Goal: Use online tool/utility: Utilize a website feature to perform a specific function

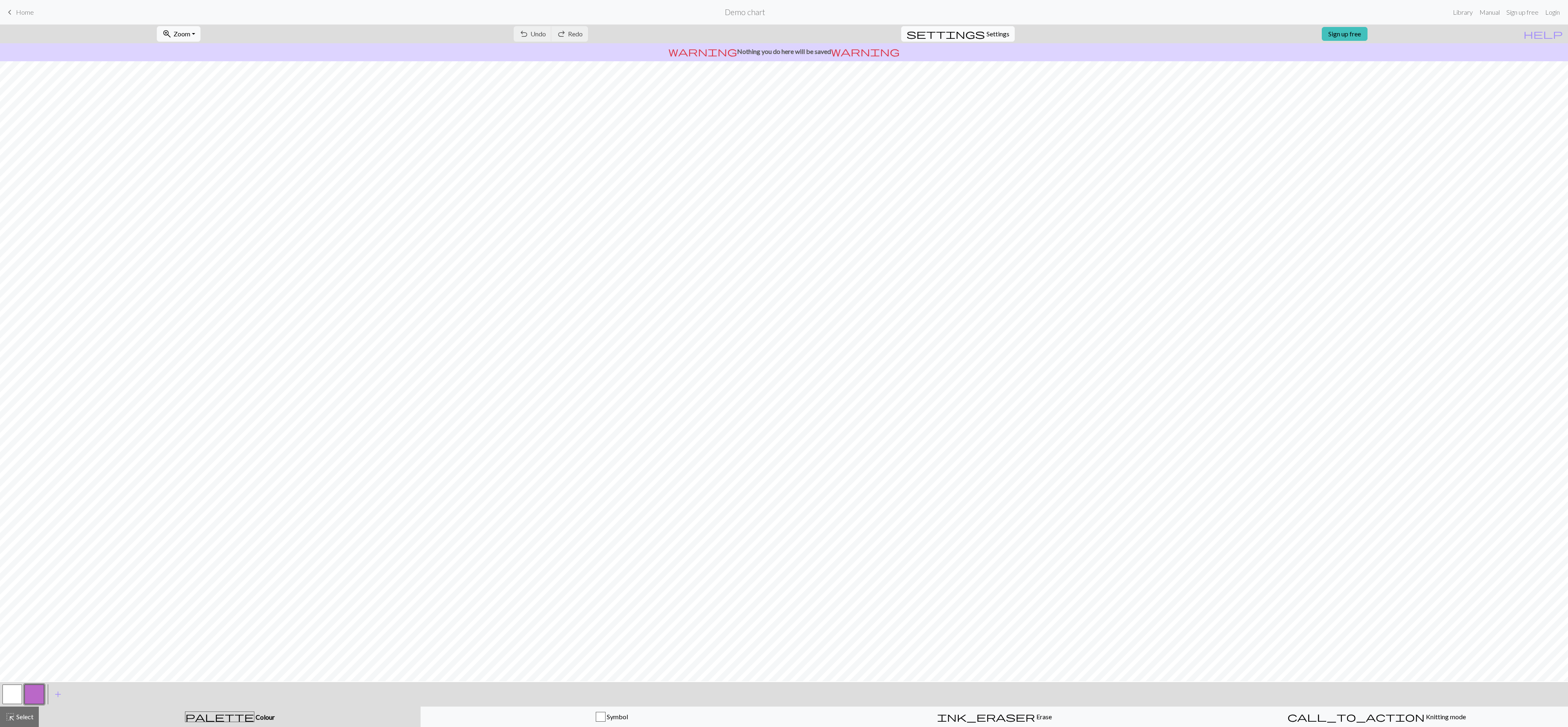
click at [993, 36] on span "Settings" at bounding box center [998, 34] width 23 height 10
select select "aran"
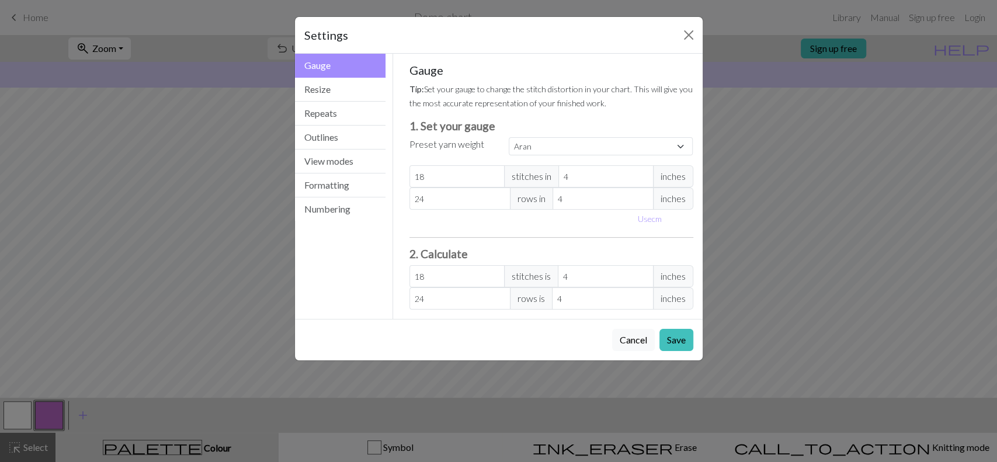
drag, startPoint x: 2242, startPoint y: 13, endPoint x: 578, endPoint y: 224, distance: 1677.8
click at [578, 224] on div "Use cm" at bounding box center [552, 219] width 298 height 18
click at [453, 177] on input "18" at bounding box center [457, 176] width 95 height 22
drag, startPoint x: 453, startPoint y: 177, endPoint x: 412, endPoint y: 204, distance: 48.9
click at [412, 204] on div "Gauge Tip: Set your gauge to change the stitch distortion in your chart. This w…" at bounding box center [552, 186] width 284 height 247
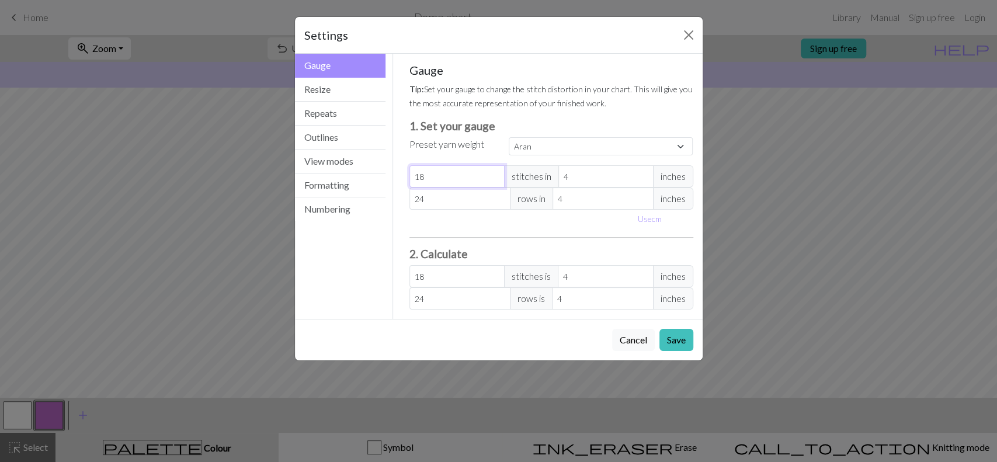
type input "9"
select select "custom"
type input "9"
click at [419, 203] on input "24" at bounding box center [460, 199] width 101 height 22
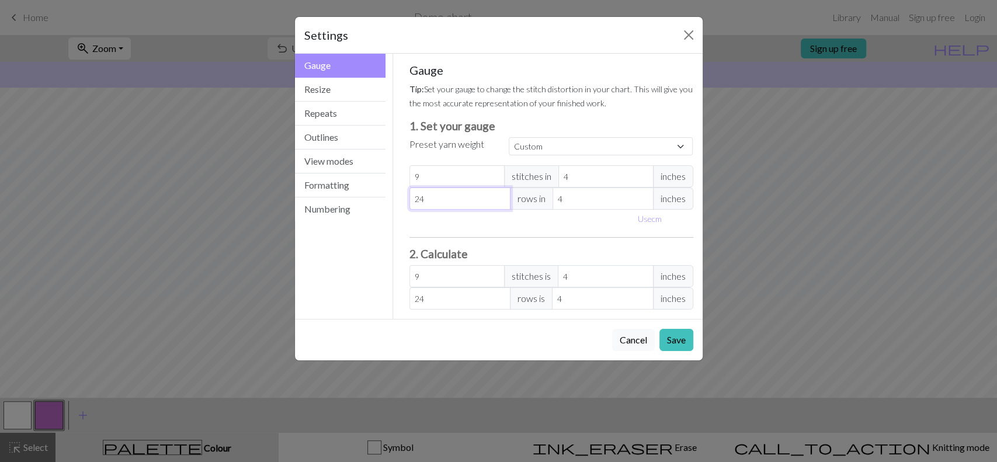
click at [419, 203] on input "24" at bounding box center [460, 199] width 101 height 22
type input "1"
type input "12"
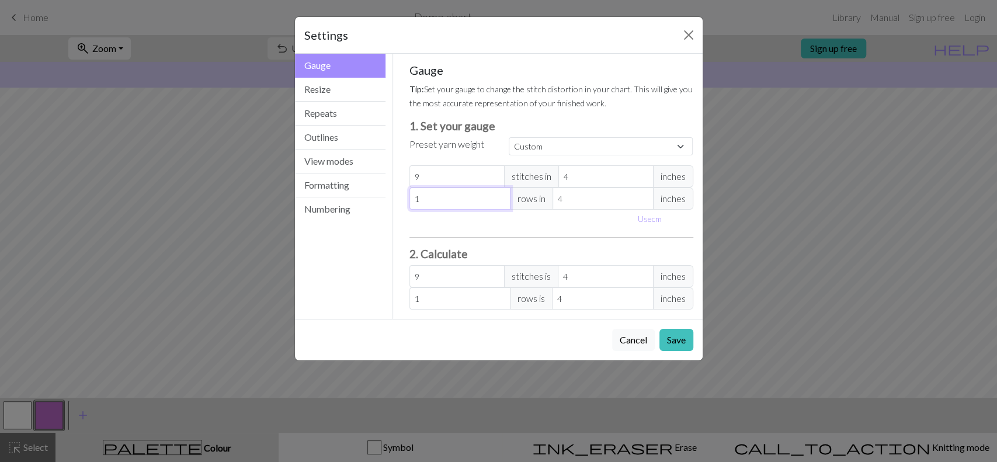
type input "12"
click at [575, 174] on input "4" at bounding box center [606, 176] width 95 height 22
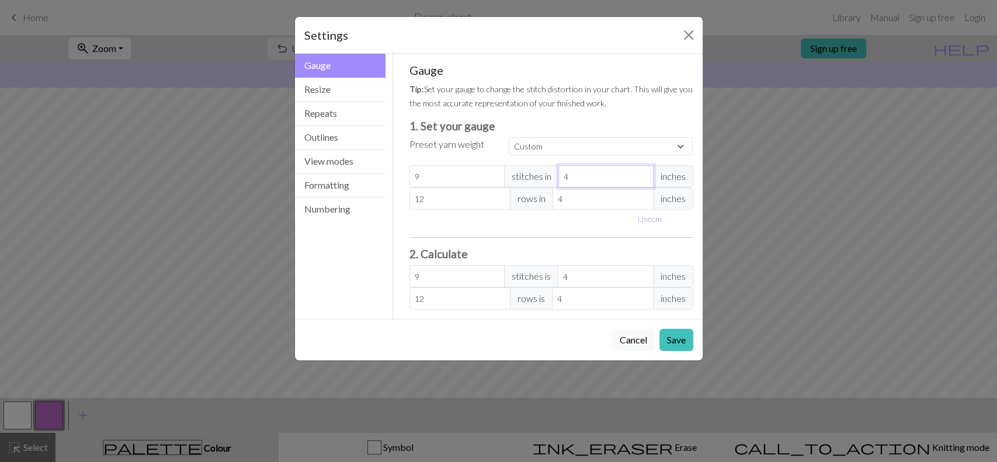
click at [575, 174] on input "4" at bounding box center [606, 176] width 95 height 22
click at [665, 169] on span "inches" at bounding box center [673, 176] width 40 height 22
click at [655, 222] on button "Use cm" at bounding box center [650, 219] width 34 height 18
type input "10.16"
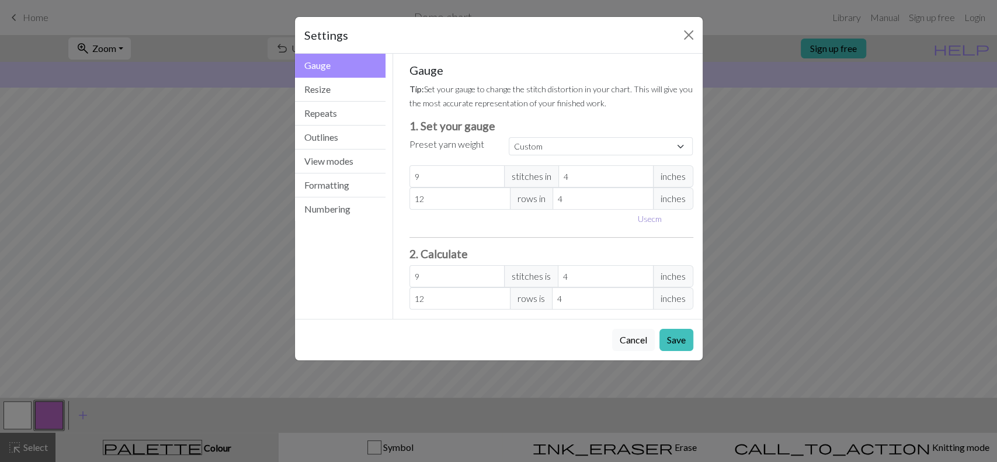
type input "10.16"
drag, startPoint x: 570, startPoint y: 175, endPoint x: 596, endPoint y: 217, distance: 50.1
click at [596, 217] on div "Gauge Tip: Set your gauge to change the stitch distortion in your chart. This w…" at bounding box center [552, 186] width 284 height 247
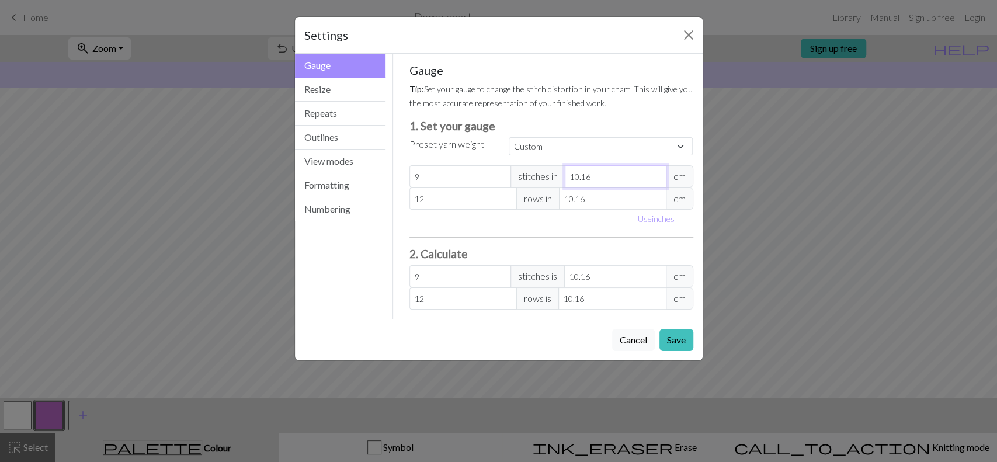
type input "1"
type input "91.44"
type input "10"
type input "9.14"
type input "10"
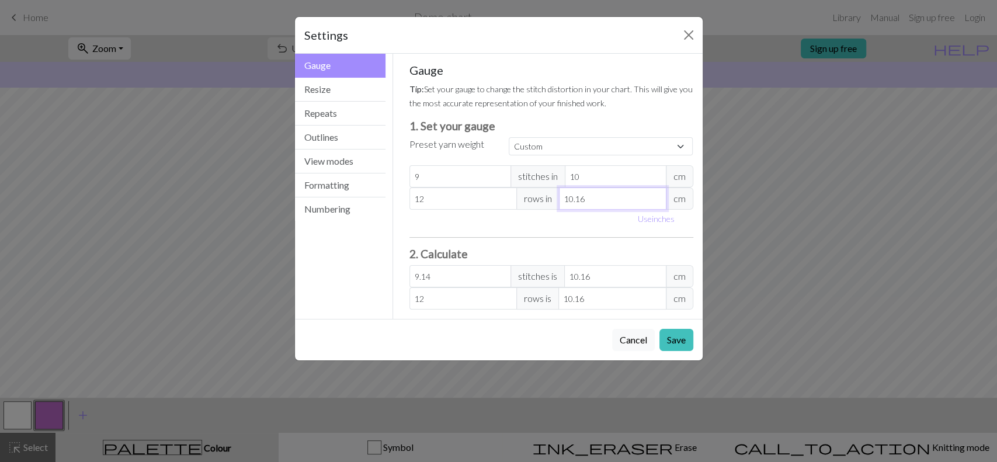
click at [595, 199] on input "10.16" at bounding box center [612, 199] width 107 height 22
type input "10.1"
type input "12.07"
type input "10"
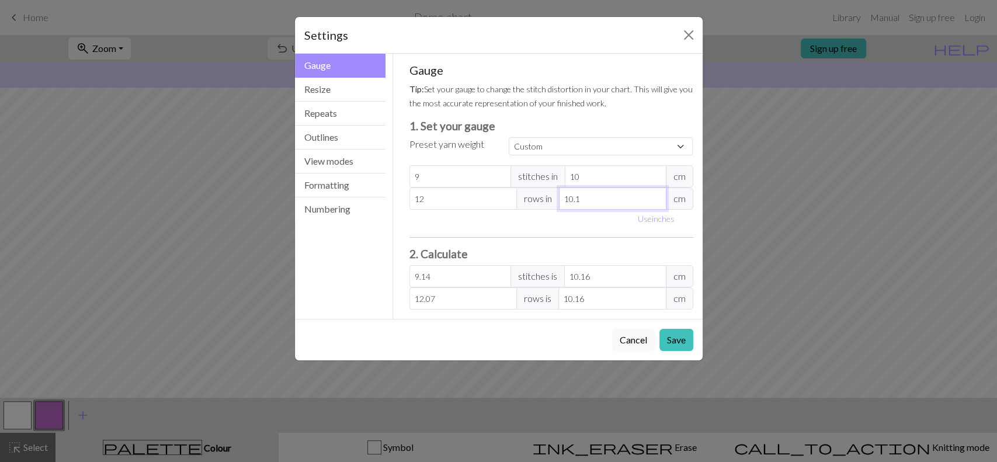
type input "12.19"
type input "10"
click at [550, 252] on h3 "2. Calculate" at bounding box center [552, 253] width 284 height 13
click at [581, 273] on input "10.16" at bounding box center [615, 276] width 102 height 22
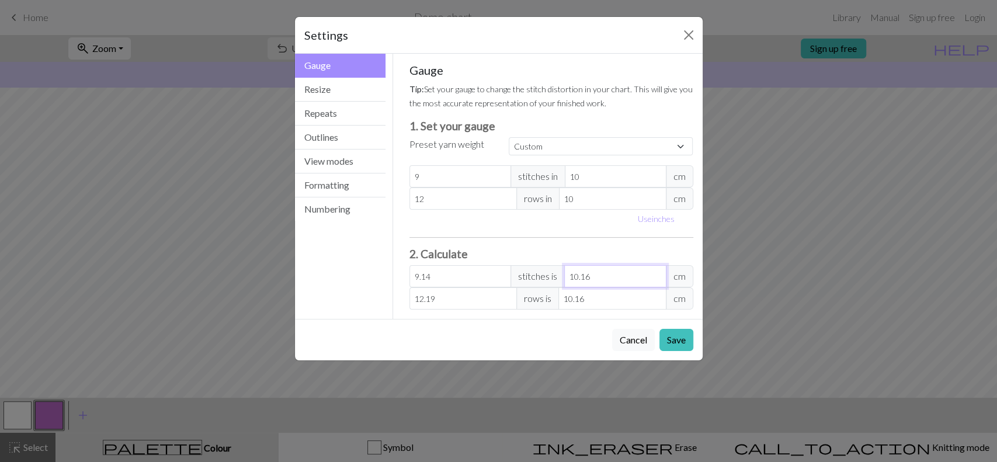
click at [581, 273] on input "10.16" at bounding box center [615, 276] width 102 height 22
type input "3.6"
type input "4"
type input "36"
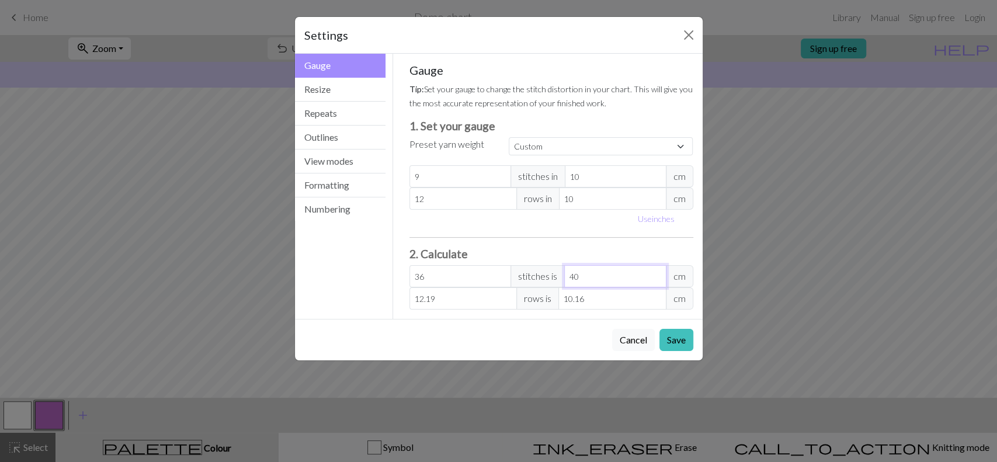
type input "40"
click at [584, 249] on h3 "2. Calculate" at bounding box center [552, 253] width 284 height 13
drag, startPoint x: 460, startPoint y: 301, endPoint x: 372, endPoint y: 292, distance: 88.2
click at [372, 292] on div "Gauge Gauge Resize Repeats Outlines View modes Formatting Numbering Gauge Resiz…" at bounding box center [499, 186] width 422 height 265
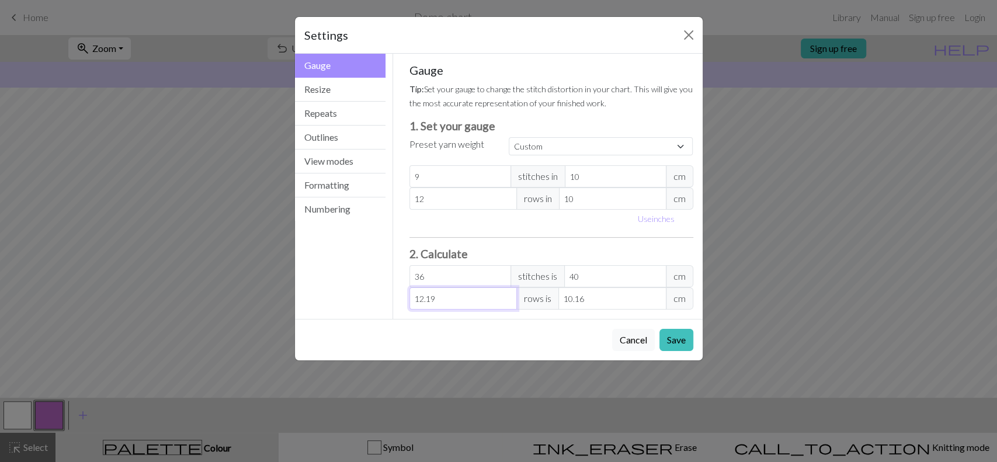
type input "6"
type input "5"
type input "60"
type input "50"
type input "6"
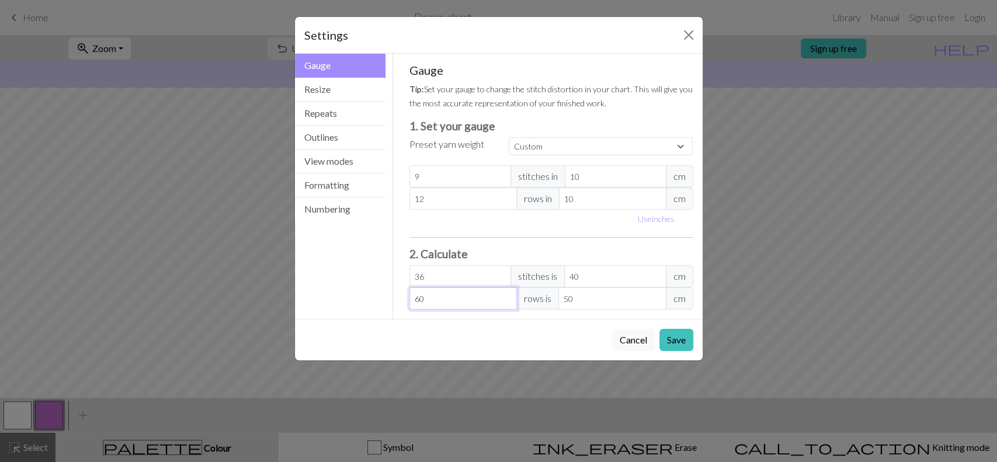
type input "5"
type input "0"
click at [569, 296] on input "0" at bounding box center [612, 298] width 107 height 22
type input "0"
type input "7.2"
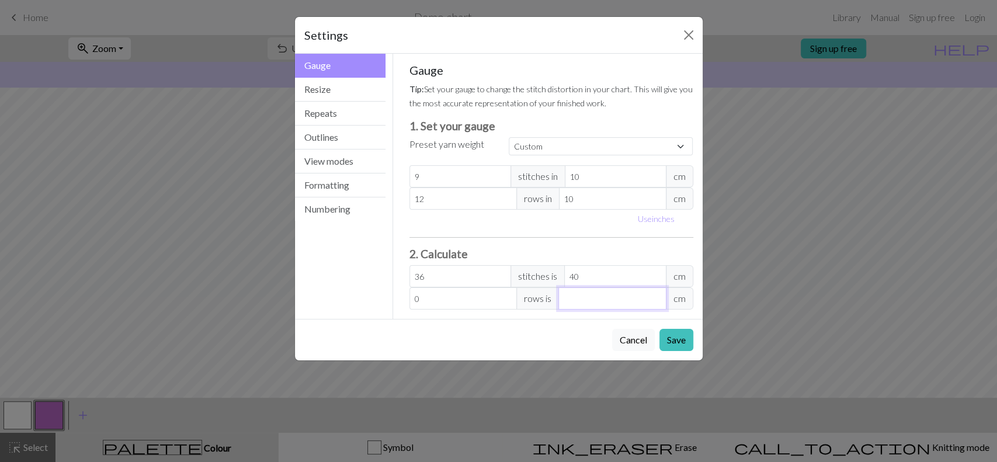
type input "6"
type input "72"
type input "60"
click at [536, 332] on div "Cancel Save" at bounding box center [499, 339] width 408 height 41
